Goal: Book appointment/travel/reservation

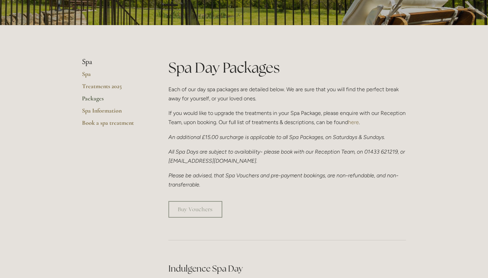
scroll to position [118, 0]
click at [185, 211] on link "Buy Vouchers" at bounding box center [195, 209] width 54 height 17
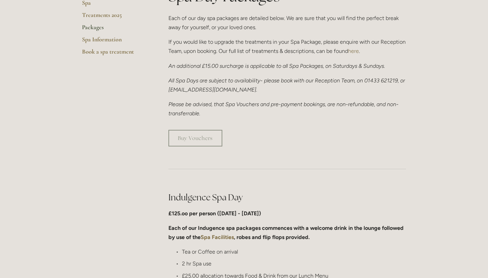
scroll to position [188, 0]
click at [196, 137] on link "Buy Vouchers" at bounding box center [195, 138] width 54 height 17
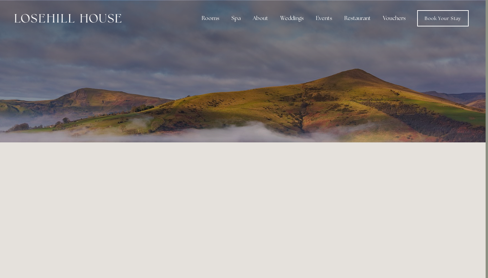
scroll to position [0, 2]
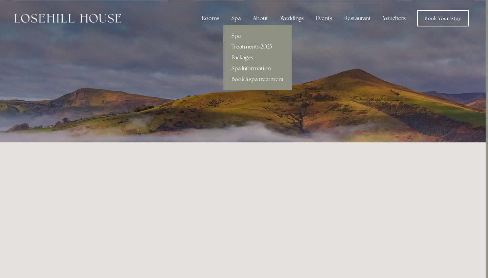
click at [241, 56] on link "Packages" at bounding box center [257, 57] width 68 height 11
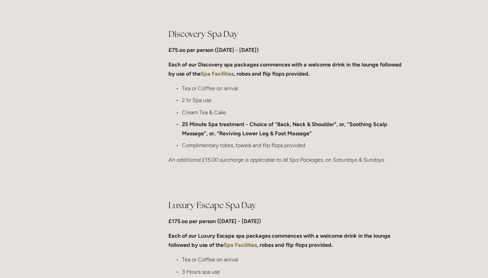
scroll to position [523, 0]
click at [214, 157] on em "An additional £15.00 surcharge is applicable to all Spa Packages, on Saturdays …" at bounding box center [276, 160] width 217 height 6
click at [213, 130] on strong "25 Minute Spa treatment - Choice of “Back, Neck & Shoulder", or, “Soothing Scal…" at bounding box center [285, 129] width 207 height 16
click at [204, 96] on p "2 hr Spa use" at bounding box center [294, 100] width 224 height 9
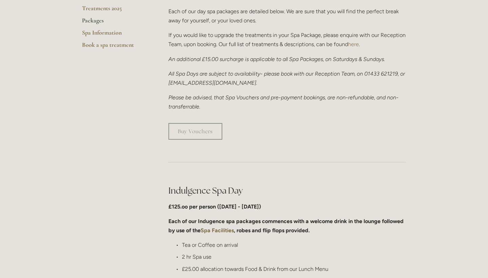
scroll to position [274, 0]
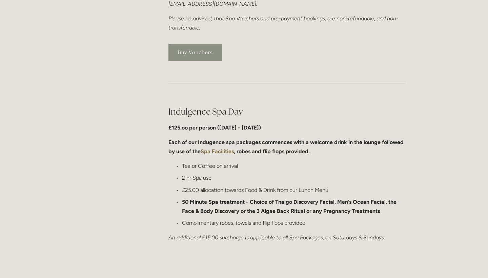
click at [201, 54] on link "Buy Vouchers" at bounding box center [195, 52] width 54 height 17
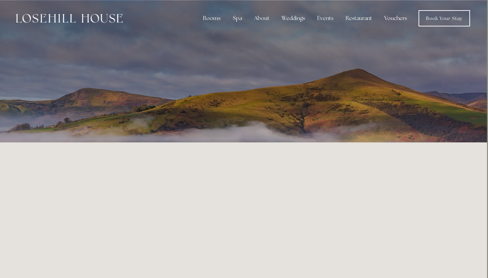
scroll to position [0, 1]
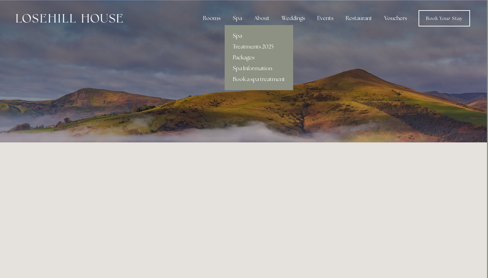
click at [241, 37] on link "Spa" at bounding box center [259, 35] width 68 height 11
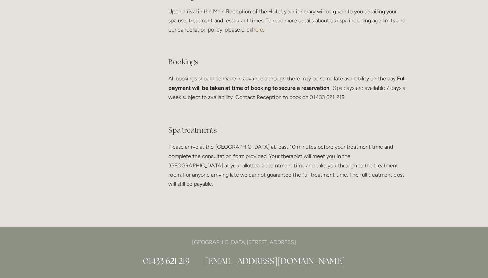
scroll to position [1170, 0]
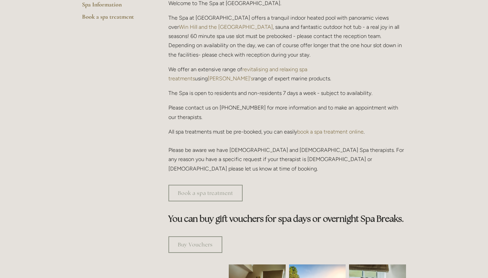
scroll to position [224, 0]
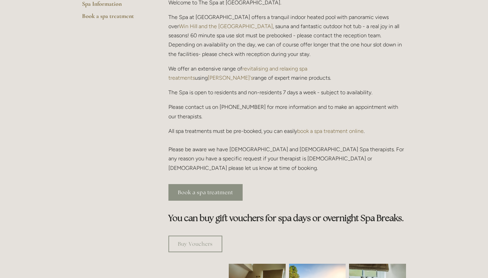
click at [204, 184] on link "Book a spa treatment" at bounding box center [205, 192] width 74 height 17
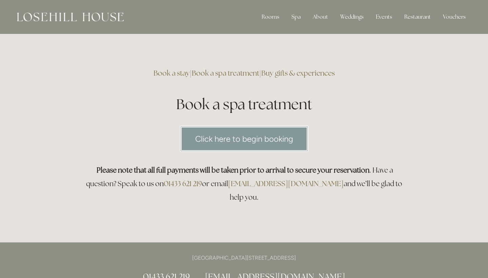
click at [226, 142] on link "Click here to begin booking" at bounding box center [244, 139] width 128 height 26
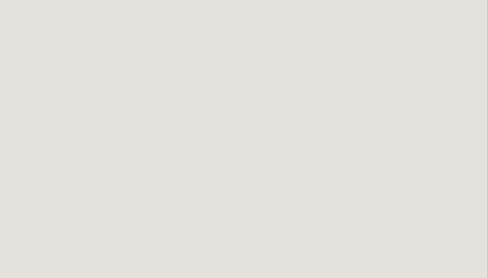
scroll to position [406, 0]
